Goal: Information Seeking & Learning: Learn about a topic

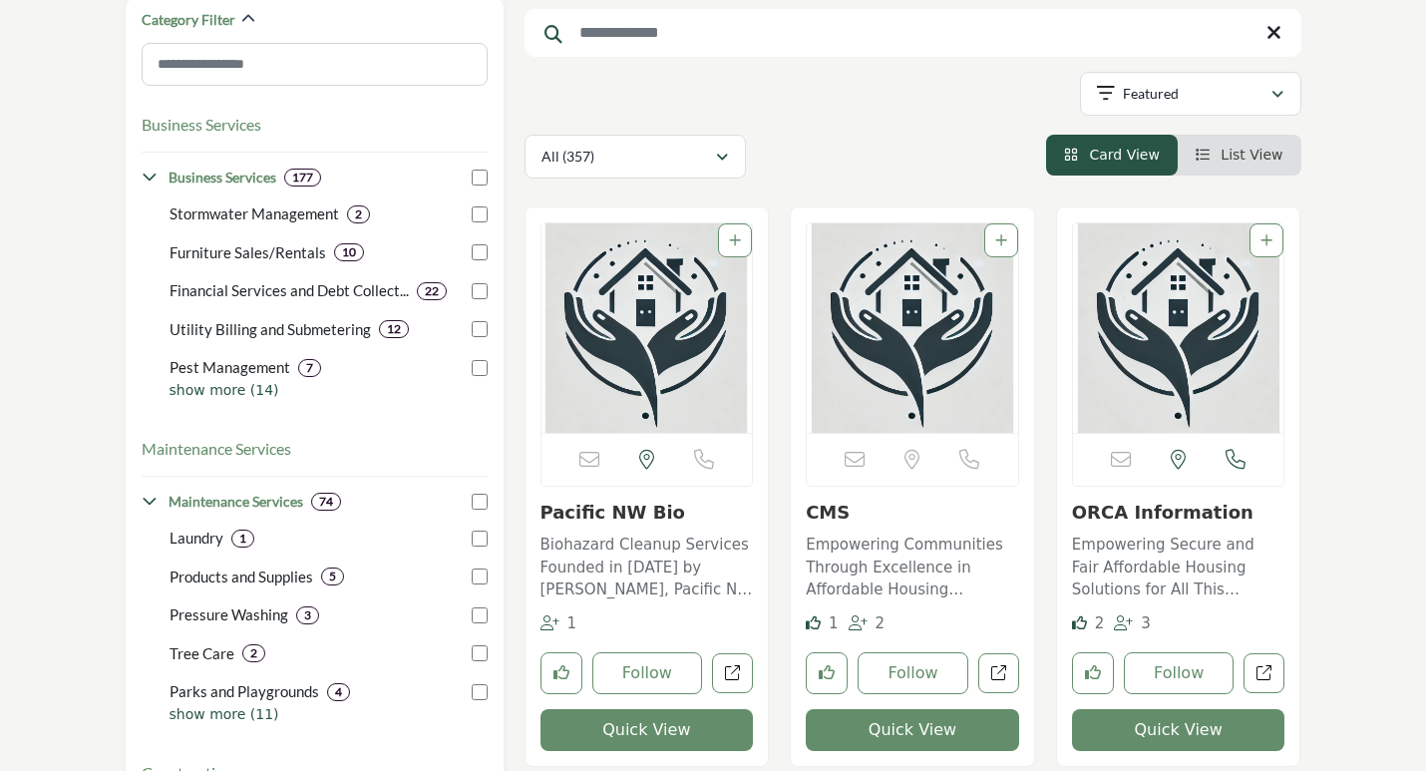
scroll to position [598, 0]
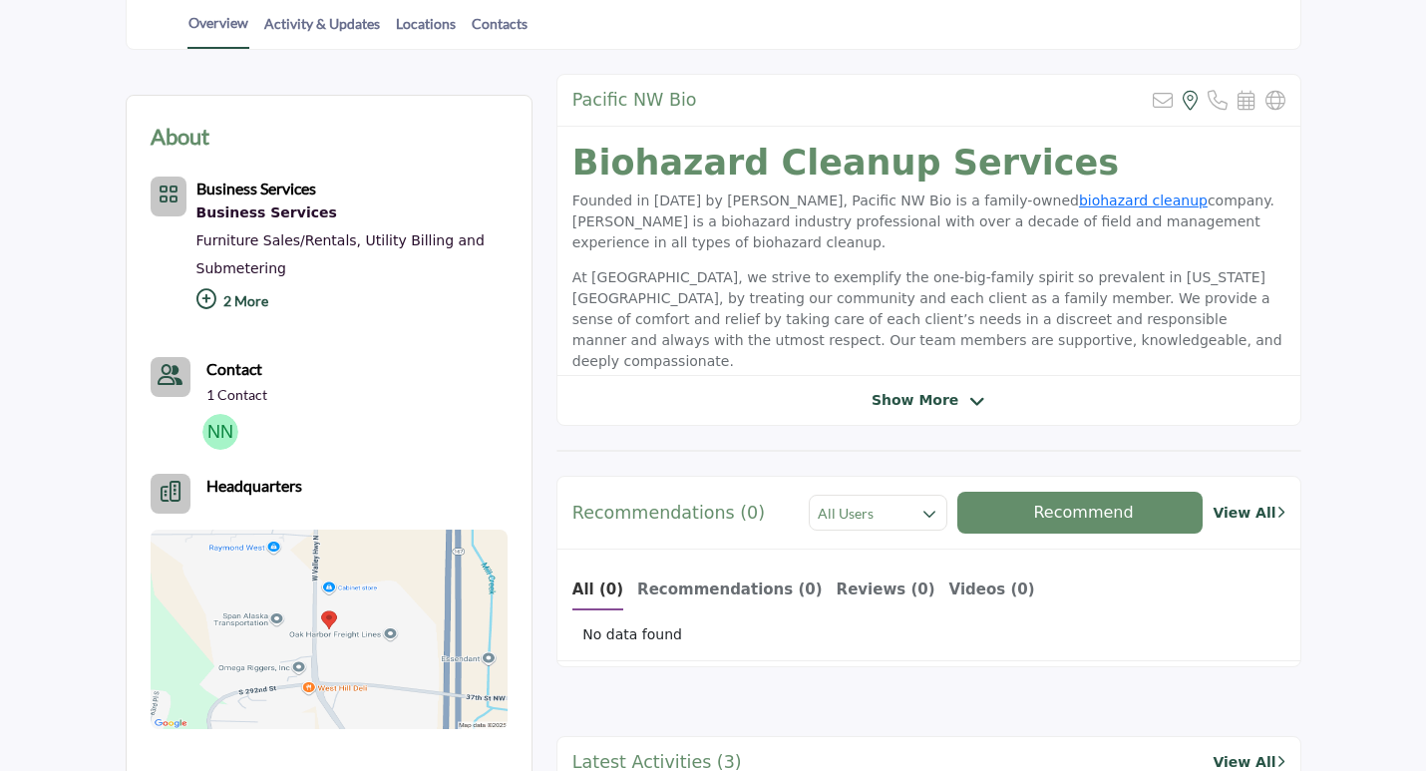
scroll to position [499, 0]
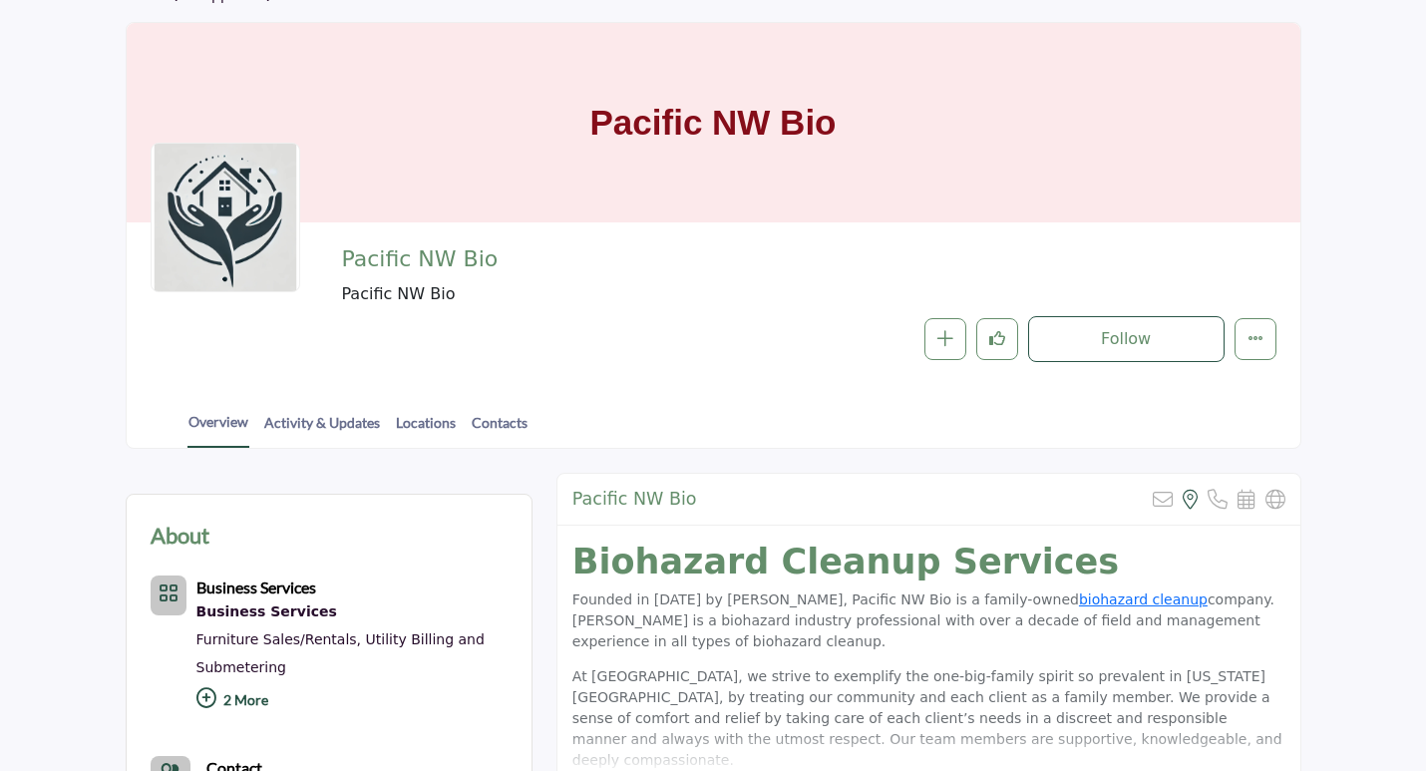
click at [723, 401] on div "Overview Activity & Updates Locations Contacts" at bounding box center [739, 417] width 1124 height 62
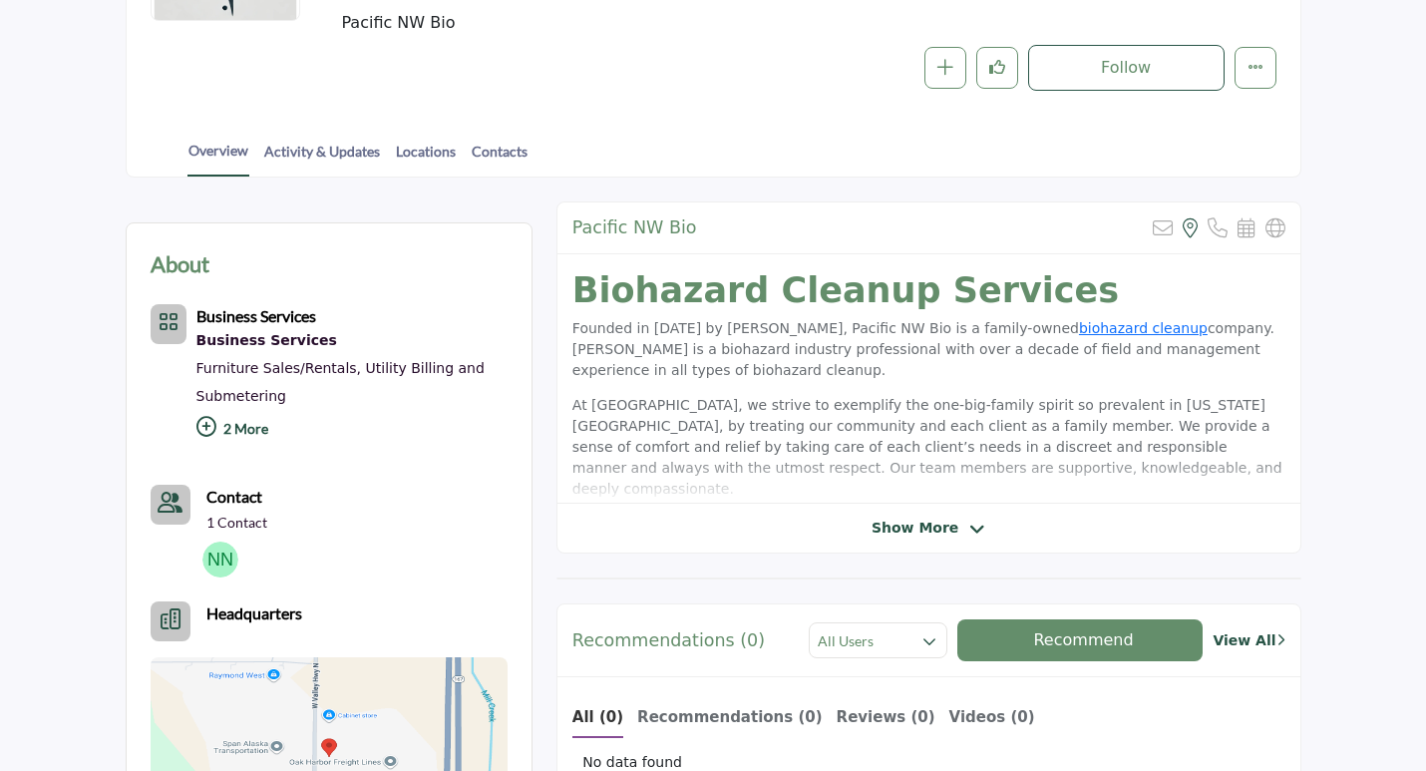
scroll to position [399, 0]
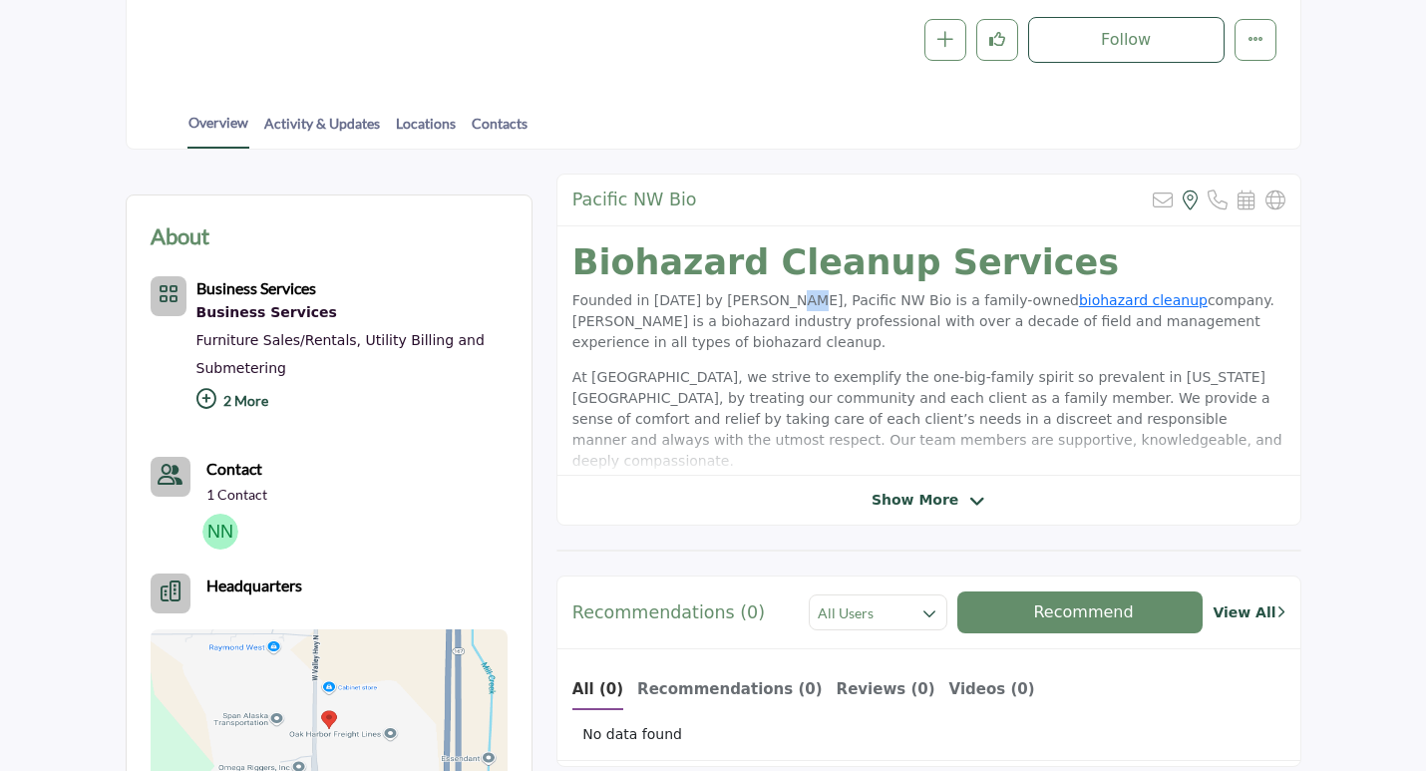
click at [838, 308] on p "Founded in [DATE] by [PERSON_NAME], Pacific NW Bio is a family-owned biohazard …" at bounding box center [928, 321] width 713 height 63
click at [883, 302] on p "Founded in 2019 by Nicole Norman, Pacific NW Bio is a family-owned biohazard cl…" at bounding box center [928, 321] width 713 height 63
drag, startPoint x: 883, startPoint y: 302, endPoint x: 883, endPoint y: 317, distance: 15.0
click at [895, 302] on p "Founded in 2019 by Nicole Norman, Pacific NW Bio is a family-owned biohazard cl…" at bounding box center [928, 321] width 713 height 63
click at [671, 326] on p "Founded in 2019 by Nicole Norman, Pacific NW Bio is a family-owned biohazard cl…" at bounding box center [928, 321] width 713 height 63
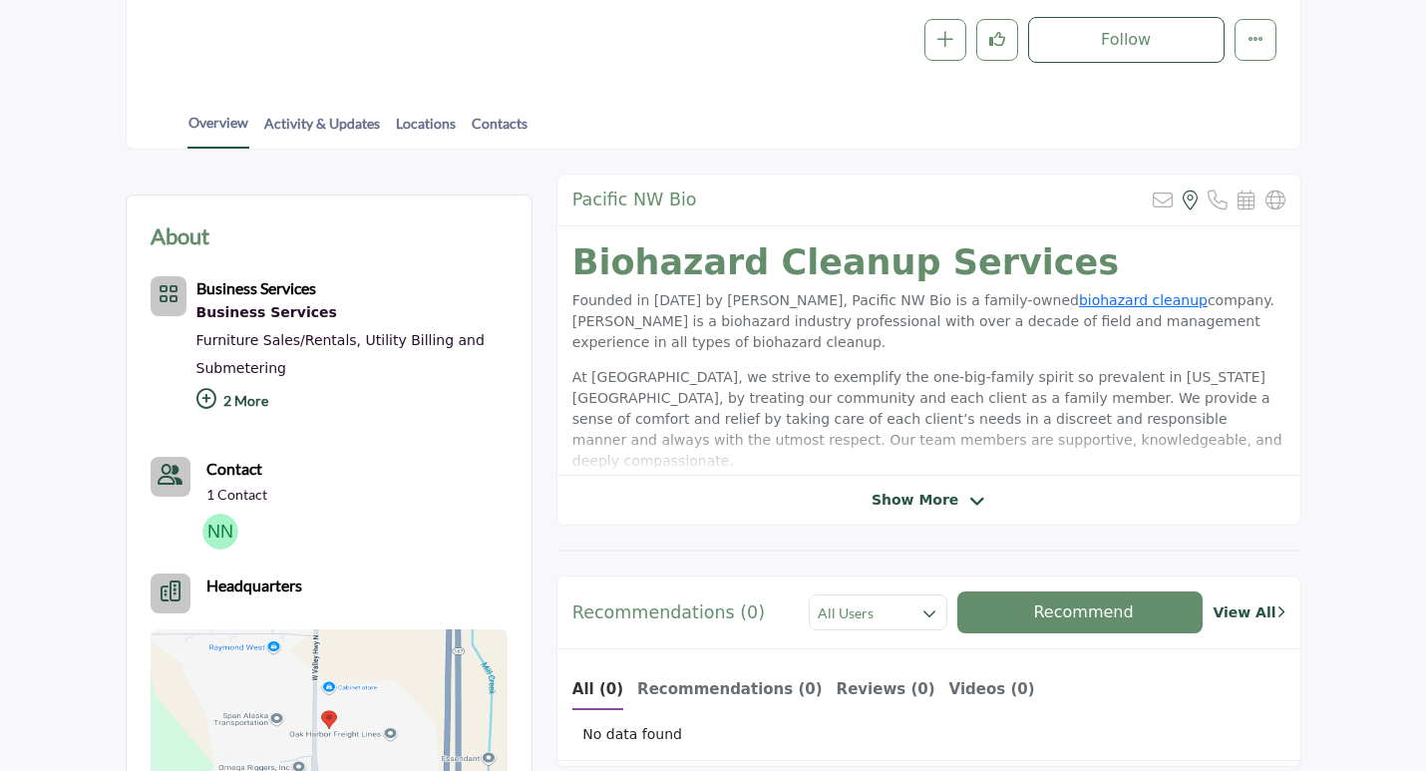
click at [737, 329] on p "Founded in 2019 by Nicole Norman, Pacific NW Bio is a family-owned biohazard cl…" at bounding box center [928, 321] width 713 height 63
drag, startPoint x: 771, startPoint y: 333, endPoint x: 789, endPoint y: 334, distance: 18.0
click at [781, 333] on p "Founded in 2019 by Nicole Norman, Pacific NW Bio is a family-owned biohazard cl…" at bounding box center [928, 321] width 713 height 63
click at [1084, 332] on p "Founded in 2019 by Nicole Norman, Pacific NW Bio is a family-owned biohazard cl…" at bounding box center [928, 321] width 713 height 63
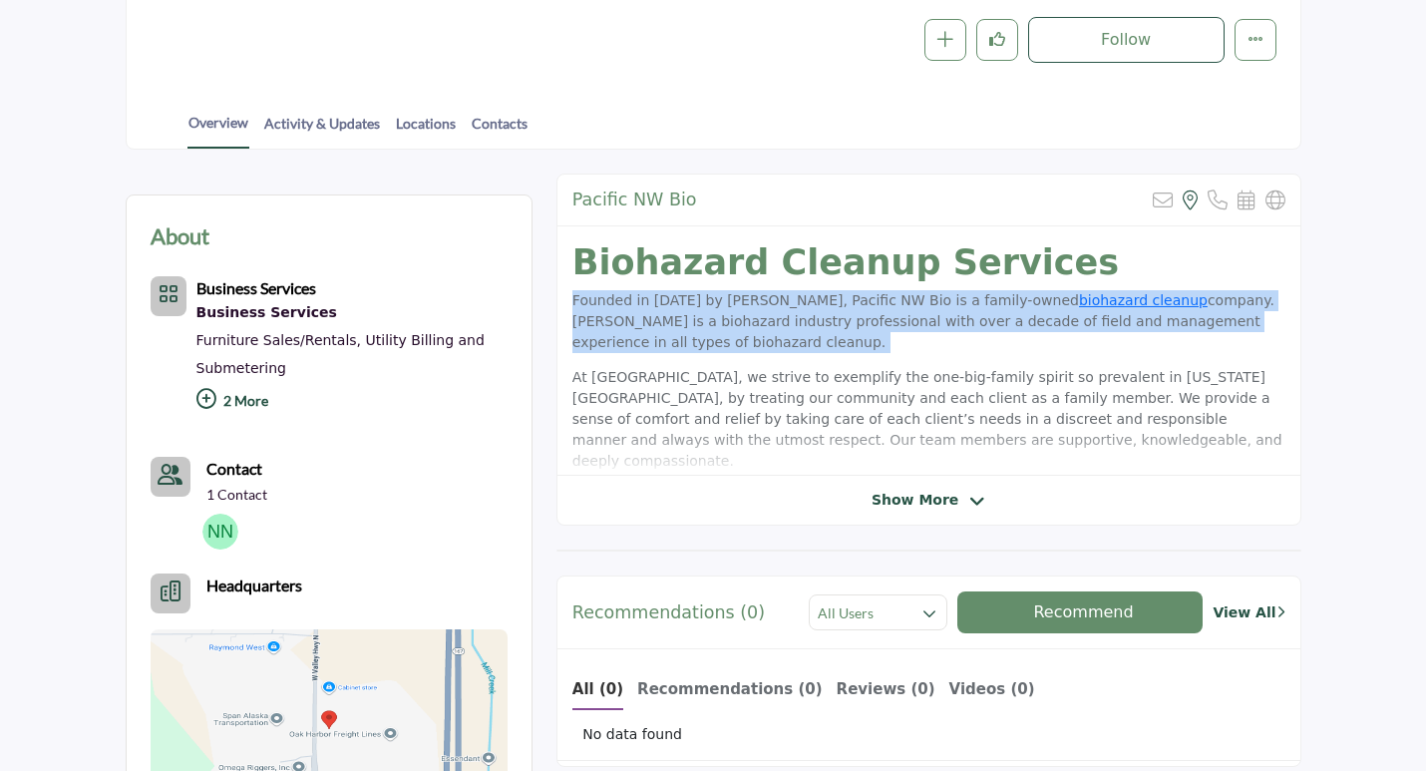
click at [1084, 332] on p "Founded in 2019 by Nicole Norman, Pacific NW Bio is a family-owned biohazard cl…" at bounding box center [928, 321] width 713 height 63
click at [804, 346] on p "Founded in 2019 by Nicole Norman, Pacific NW Bio is a family-owned biohazard cl…" at bounding box center [928, 321] width 713 height 63
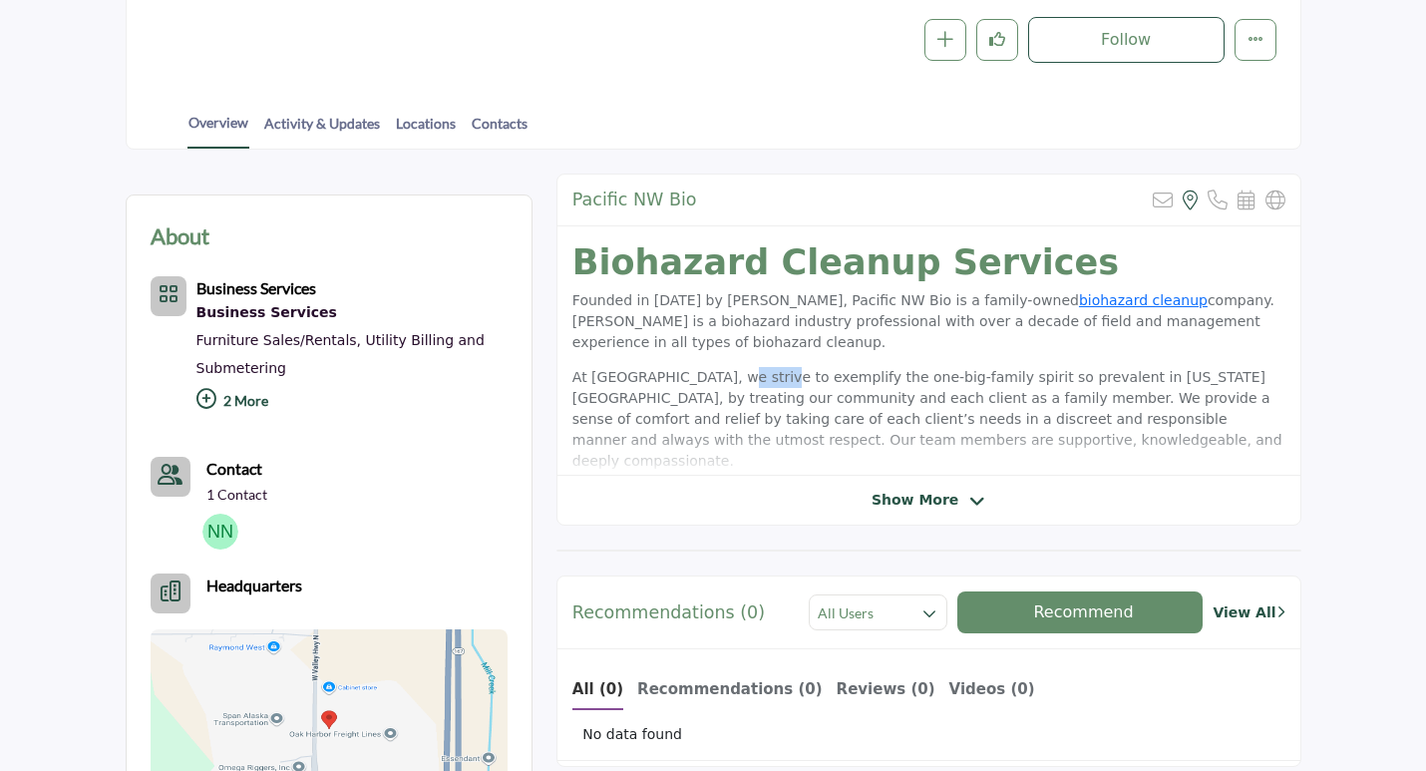
drag, startPoint x: 711, startPoint y: 364, endPoint x: 806, endPoint y: 377, distance: 95.6
click at [763, 367] on div "Biohazard Cleanup Services Founded in 2019 by Nicole Norman, Pacific NW Bio is …" at bounding box center [928, 350] width 743 height 249
drag, startPoint x: 856, startPoint y: 380, endPoint x: 899, endPoint y: 380, distance: 42.9
click at [899, 380] on p "At Pacific NW Bio, we strive to exemplify the one-big-family spirit so prevalen…" at bounding box center [928, 419] width 713 height 105
click at [1074, 380] on p "At Pacific NW Bio, we strive to exemplify the one-big-family spirit so prevalen…" at bounding box center [928, 419] width 713 height 105
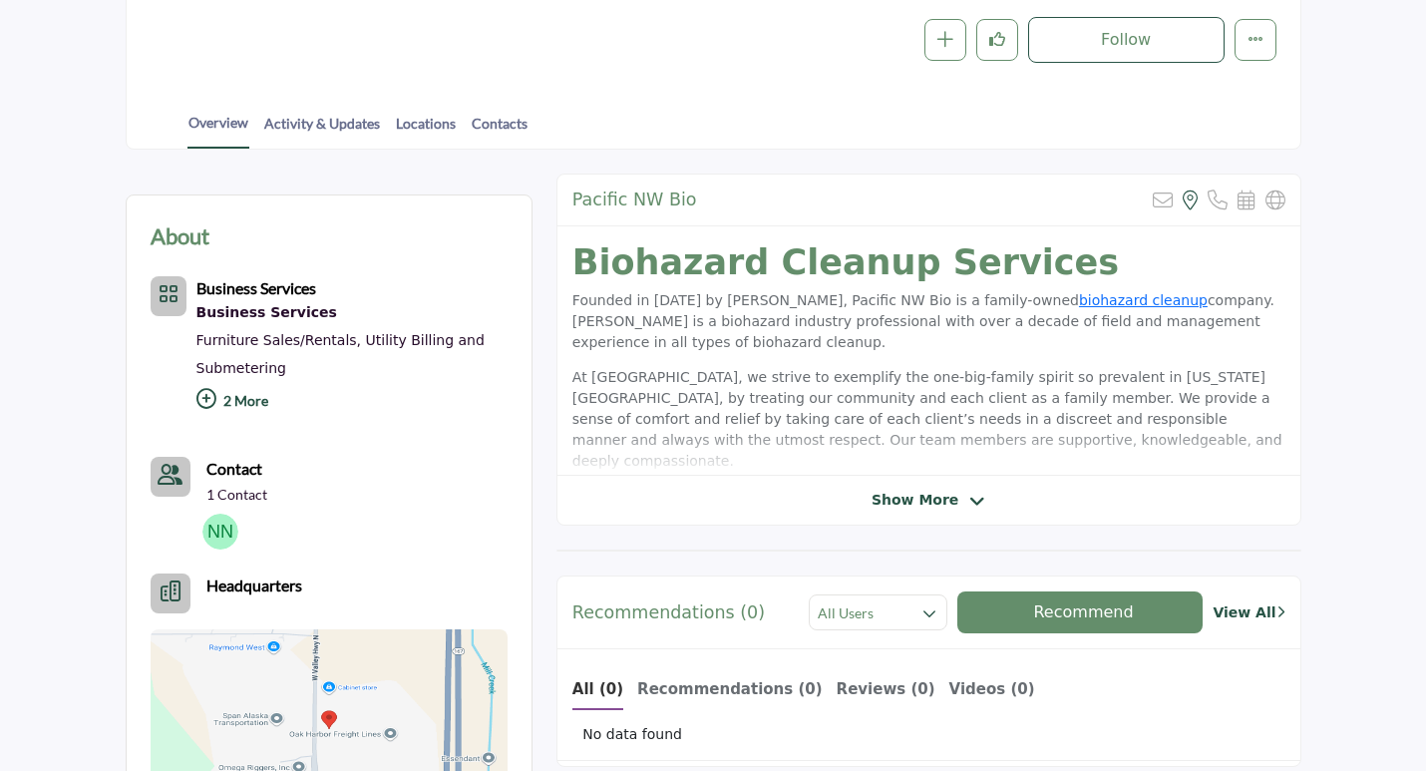
click at [1141, 380] on p "At Pacific NW Bio, we strive to exemplify the one-big-family spirit so prevalen…" at bounding box center [928, 419] width 713 height 105
click at [897, 507] on span "Show More" at bounding box center [915, 500] width 87 height 21
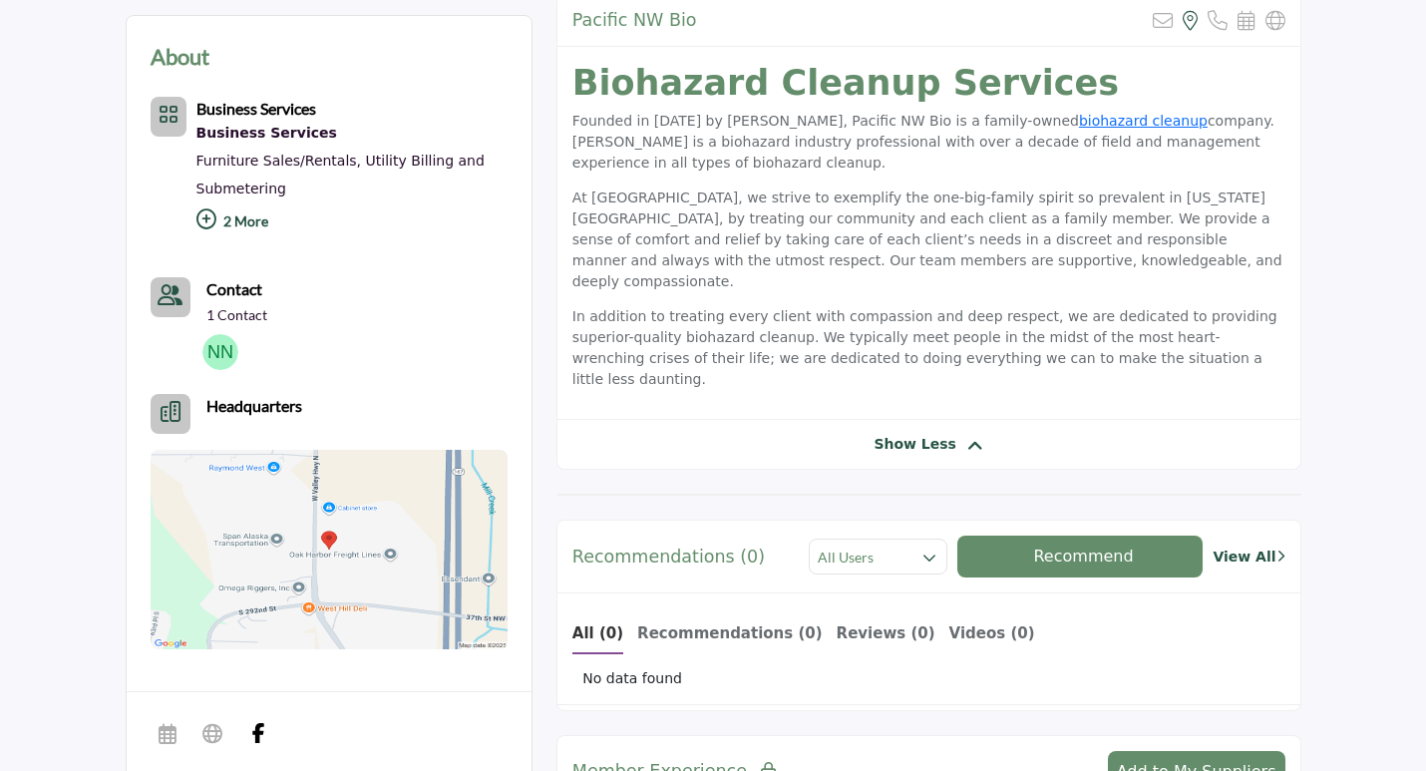
scroll to position [598, 0]
